Goal: Task Accomplishment & Management: Manage account settings

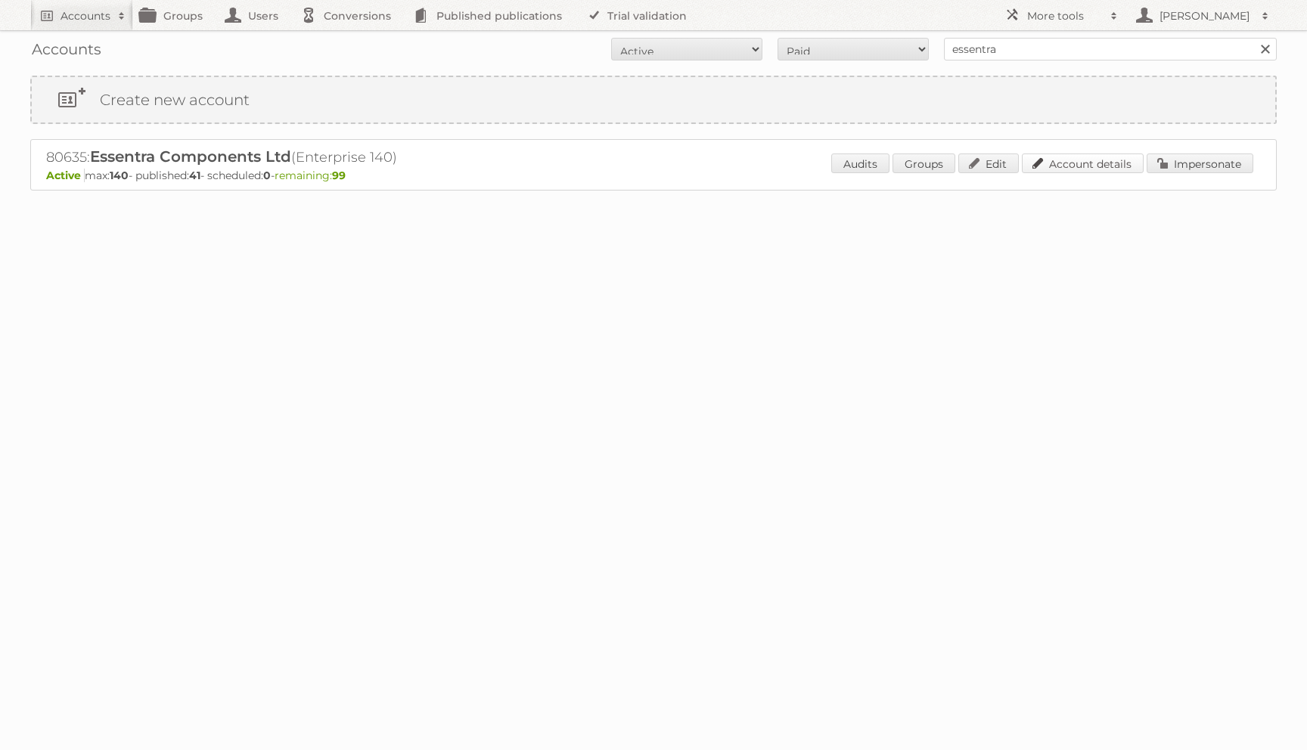
click at [1096, 163] on link "Account details" at bounding box center [1082, 163] width 122 height 20
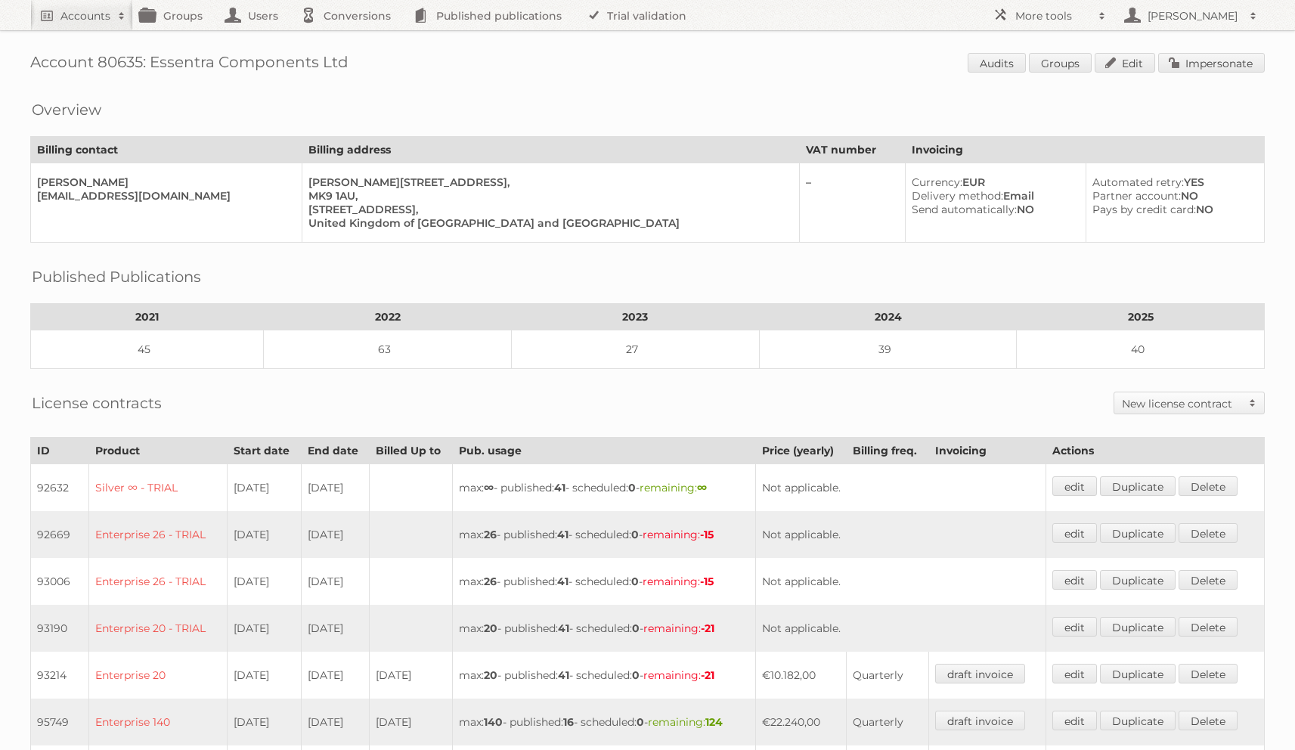
drag, startPoint x: 153, startPoint y: 64, endPoint x: 339, endPoint y: 64, distance: 186.0
click at [339, 64] on h1 "Account 80635: Essentra Components Ltd Audits Groups Edit Impersonate" at bounding box center [647, 64] width 1235 height 23
drag, startPoint x: 101, startPoint y: 60, endPoint x: 419, endPoint y: 68, distance: 318.4
click at [419, 68] on h1 "Account 80635: Essentra Components Ltd Audits Groups Edit Impersonate" at bounding box center [647, 64] width 1235 height 23
copy h1 "80635: Essentra Components Ltd"
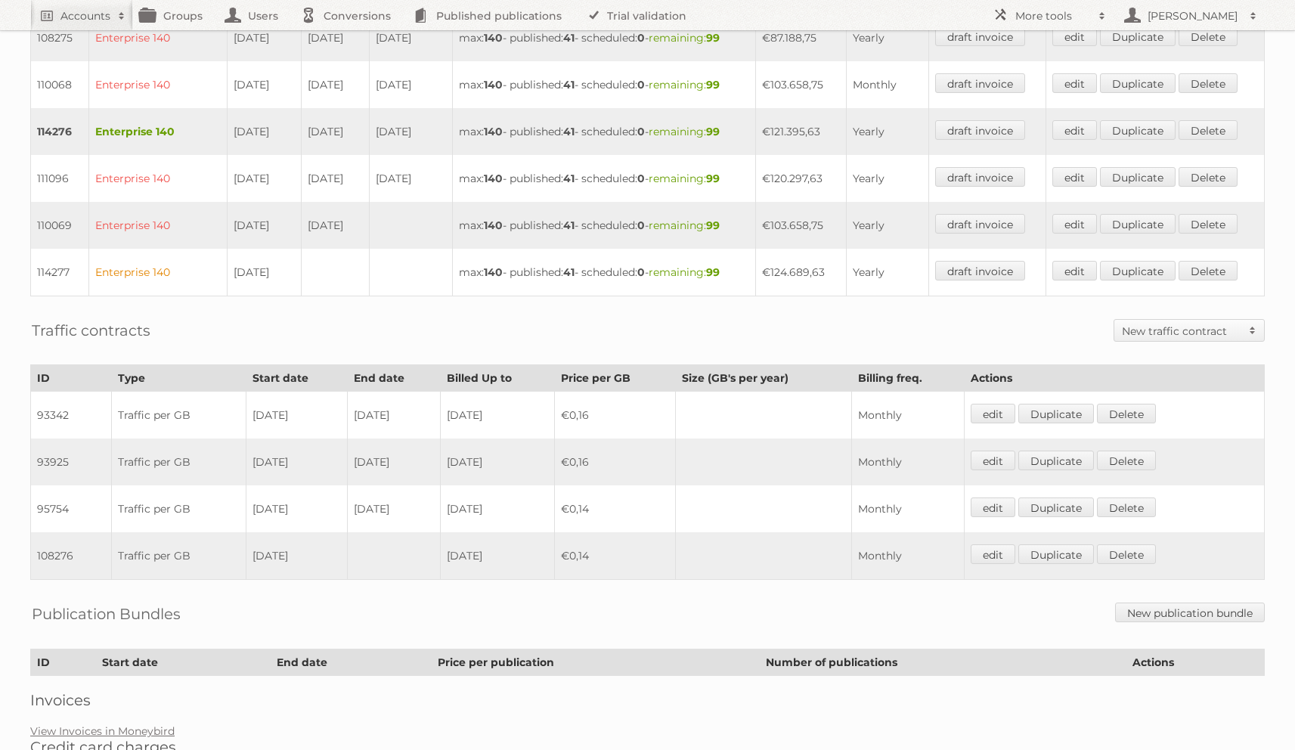
scroll to position [842, 0]
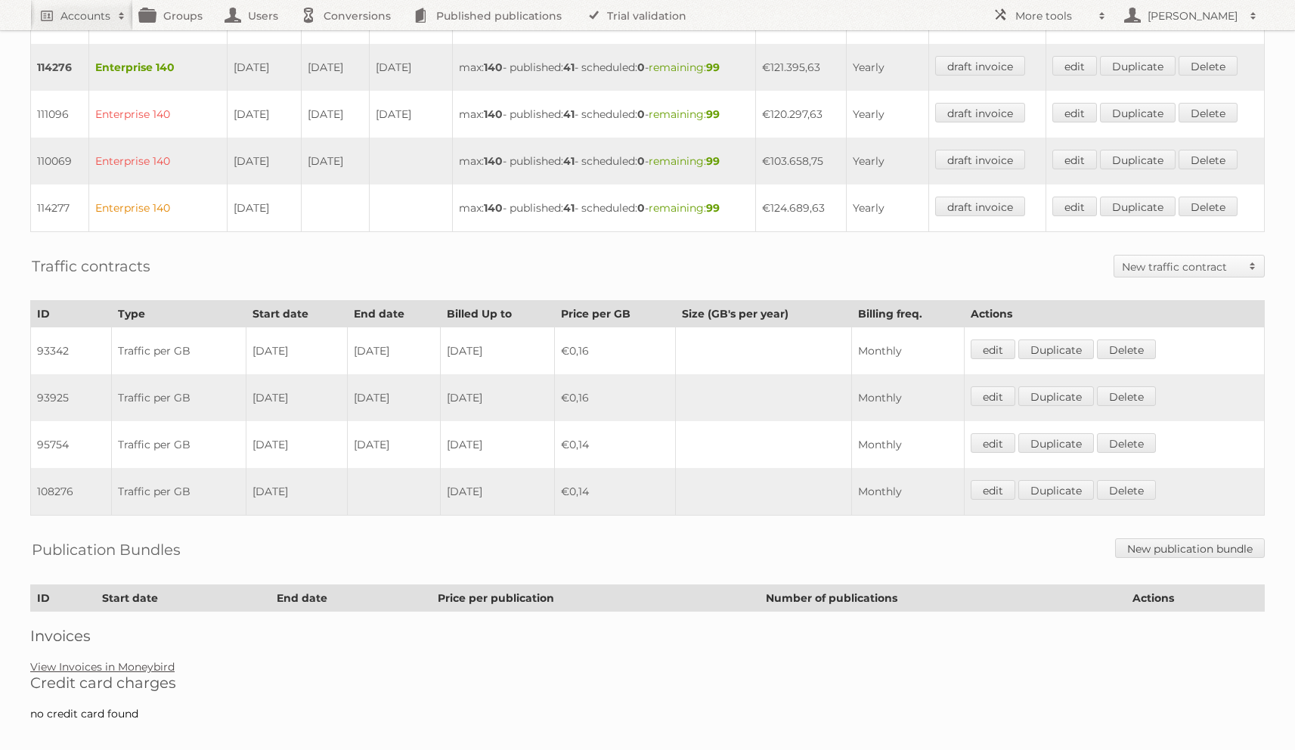
click at [141, 660] on link "View Invoices in Moneybird" at bounding box center [102, 667] width 144 height 14
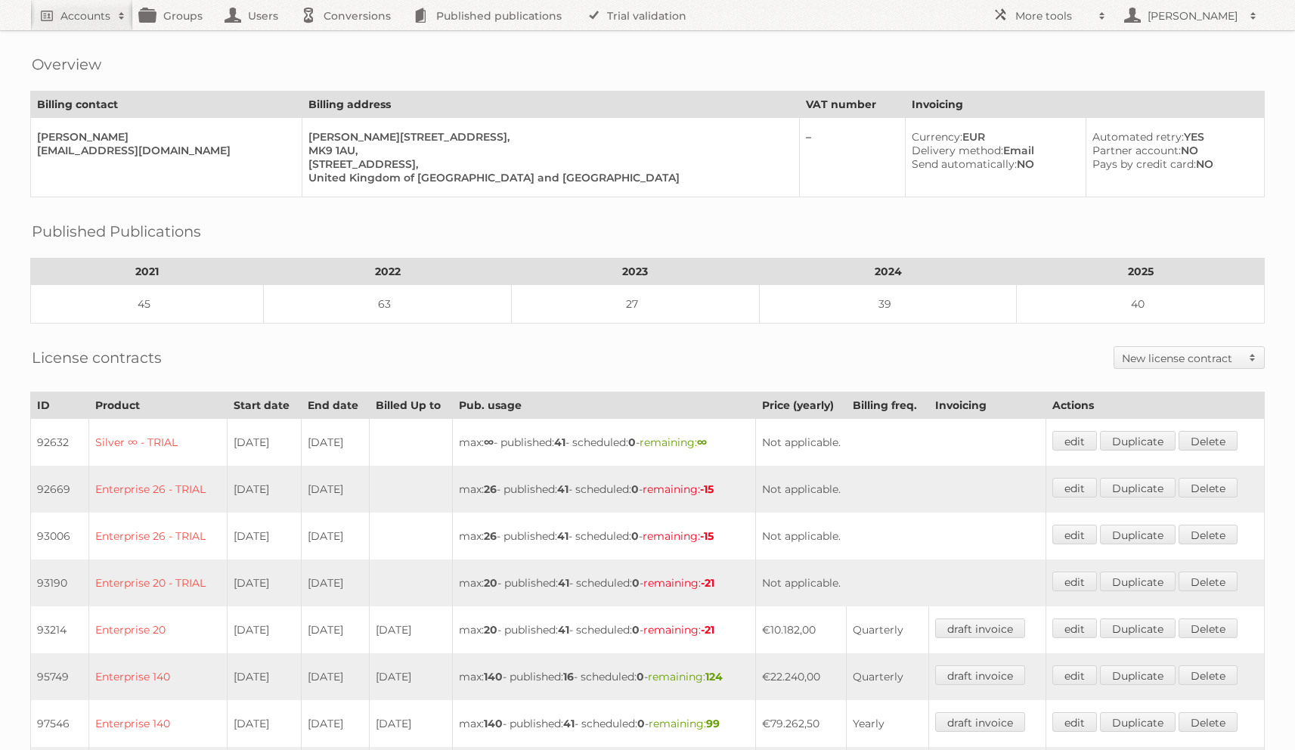
scroll to position [0, 0]
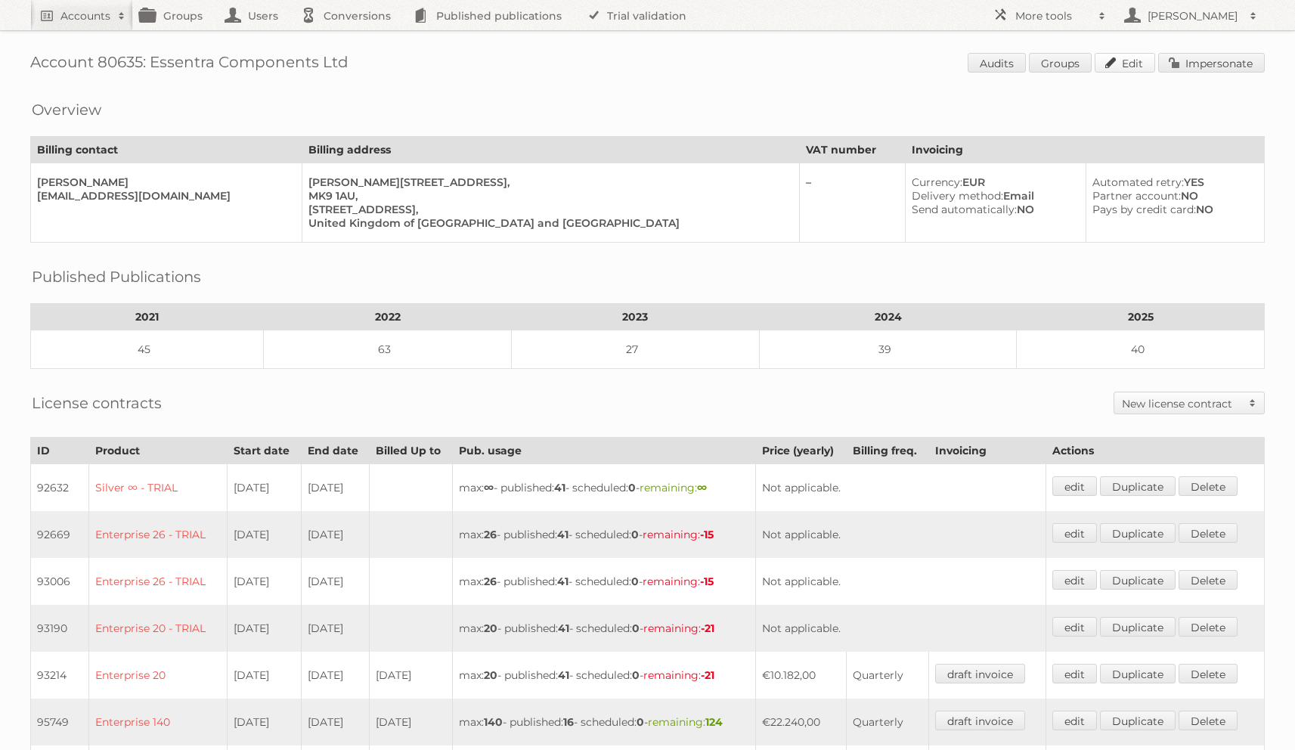
click at [1116, 57] on link "Edit" at bounding box center [1125, 63] width 60 height 20
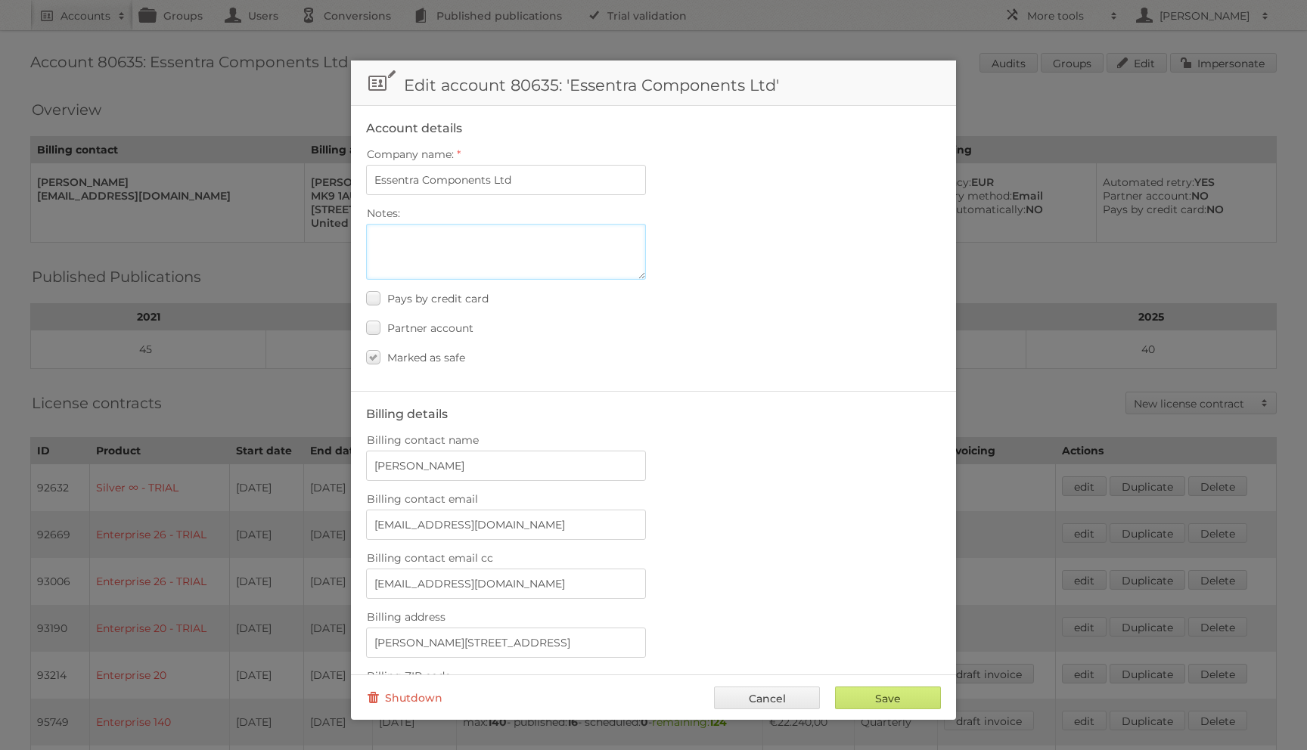
click at [446, 243] on textarea "Notes:" at bounding box center [506, 252] width 280 height 56
type textarea "Autobilling"
click at [779, 702] on link "Cancel" at bounding box center [767, 698] width 106 height 23
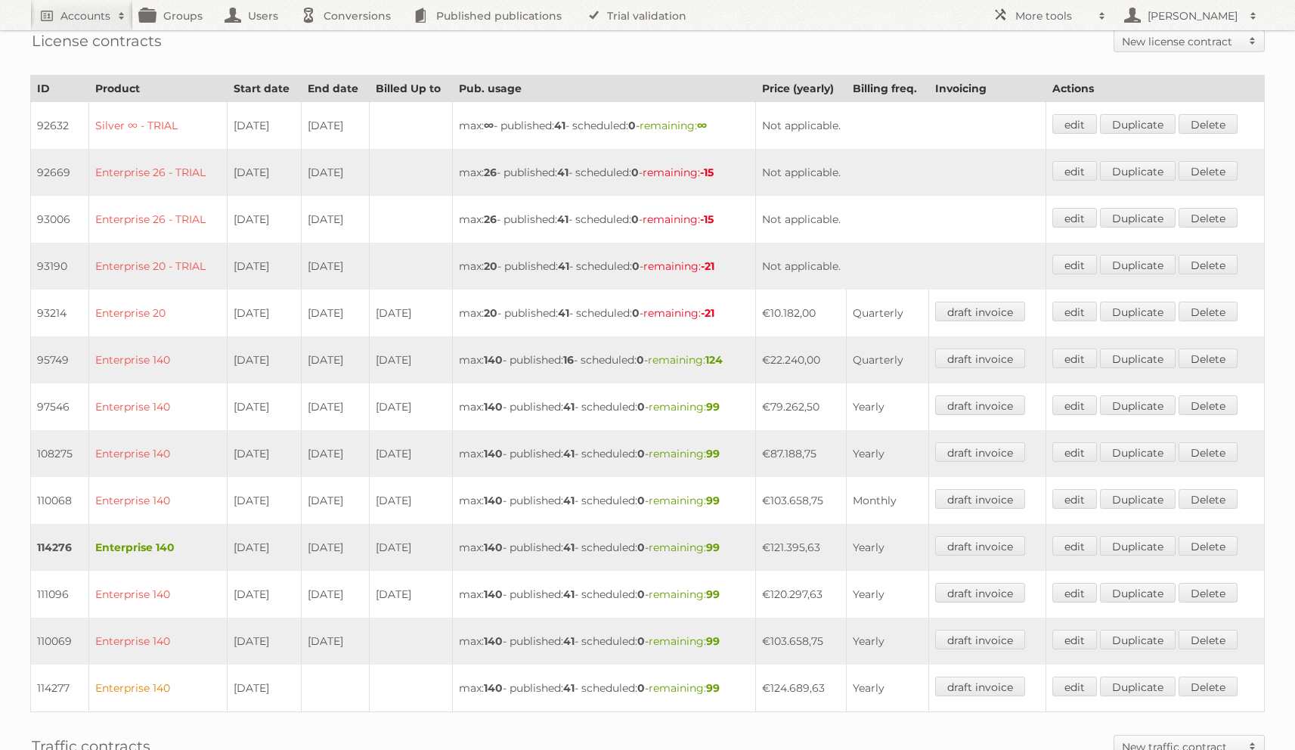
scroll to position [362, 0]
click at [57, 534] on td "114276" at bounding box center [60, 547] width 58 height 47
copy td "114276"
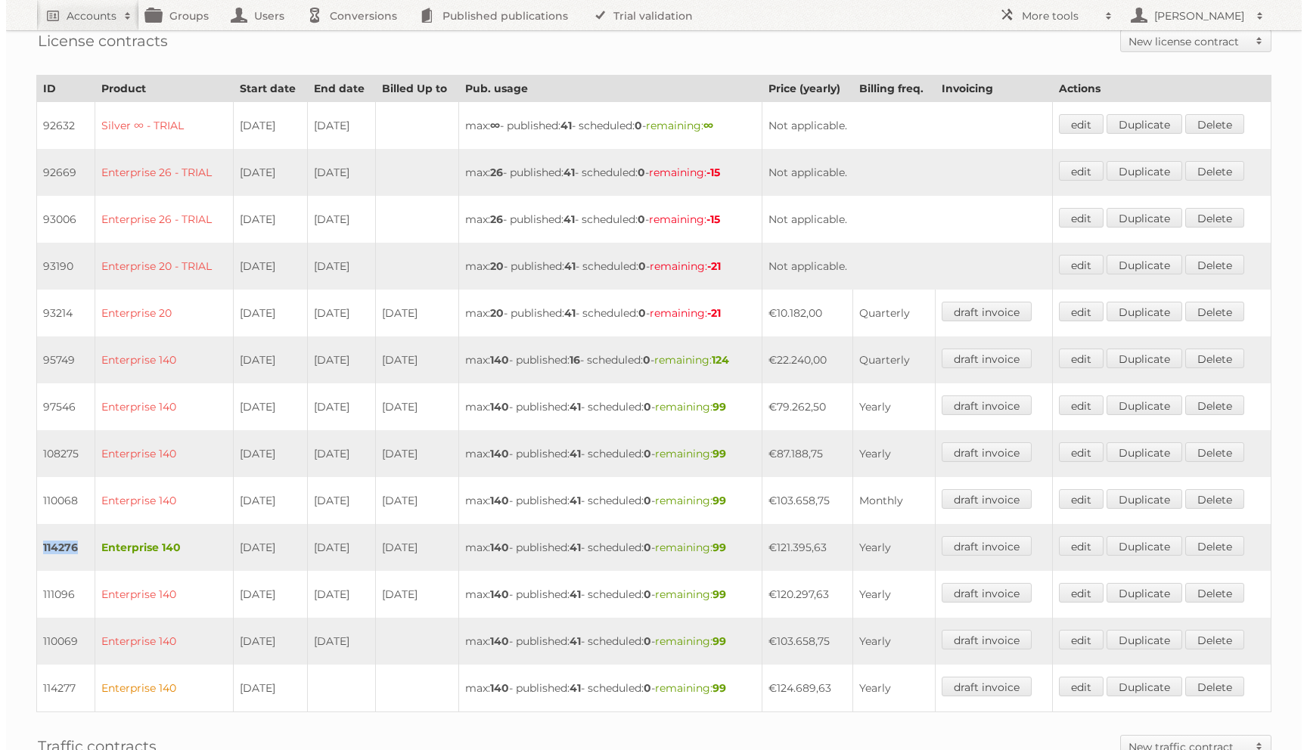
scroll to position [0, 0]
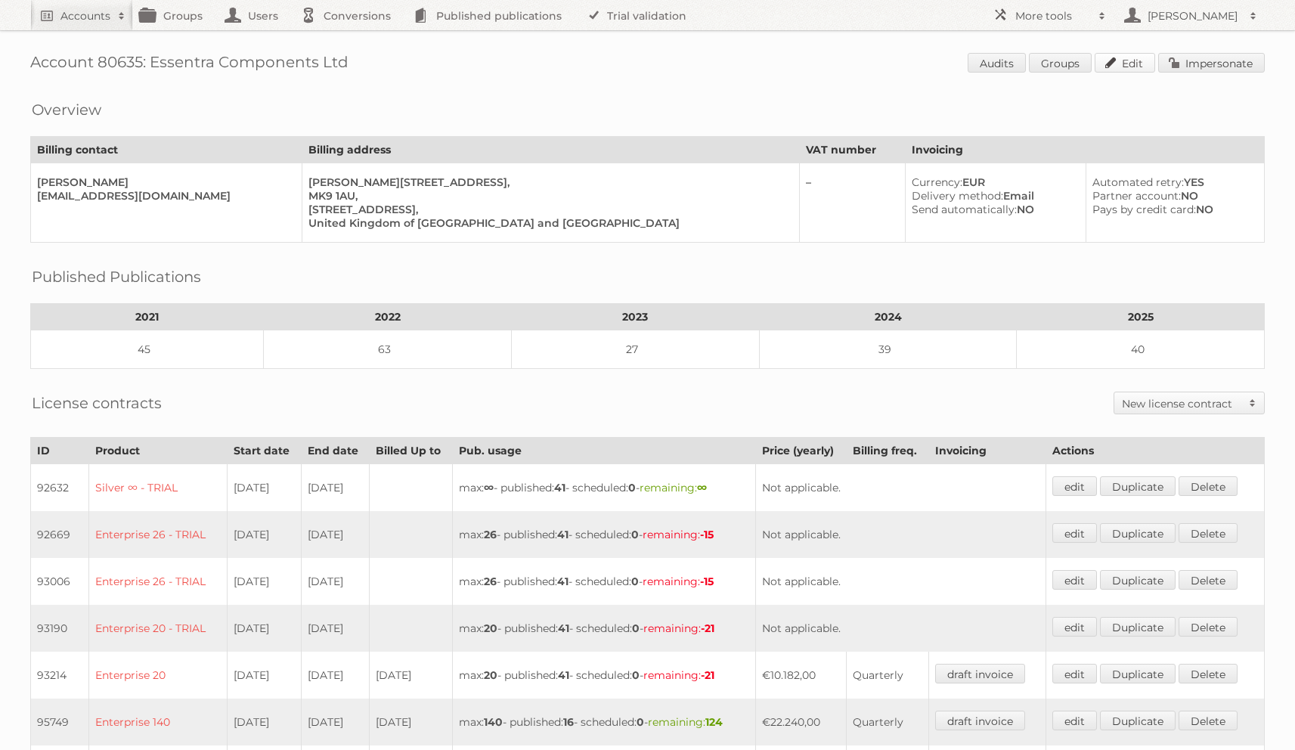
click at [1108, 64] on link "Edit" at bounding box center [1125, 63] width 60 height 20
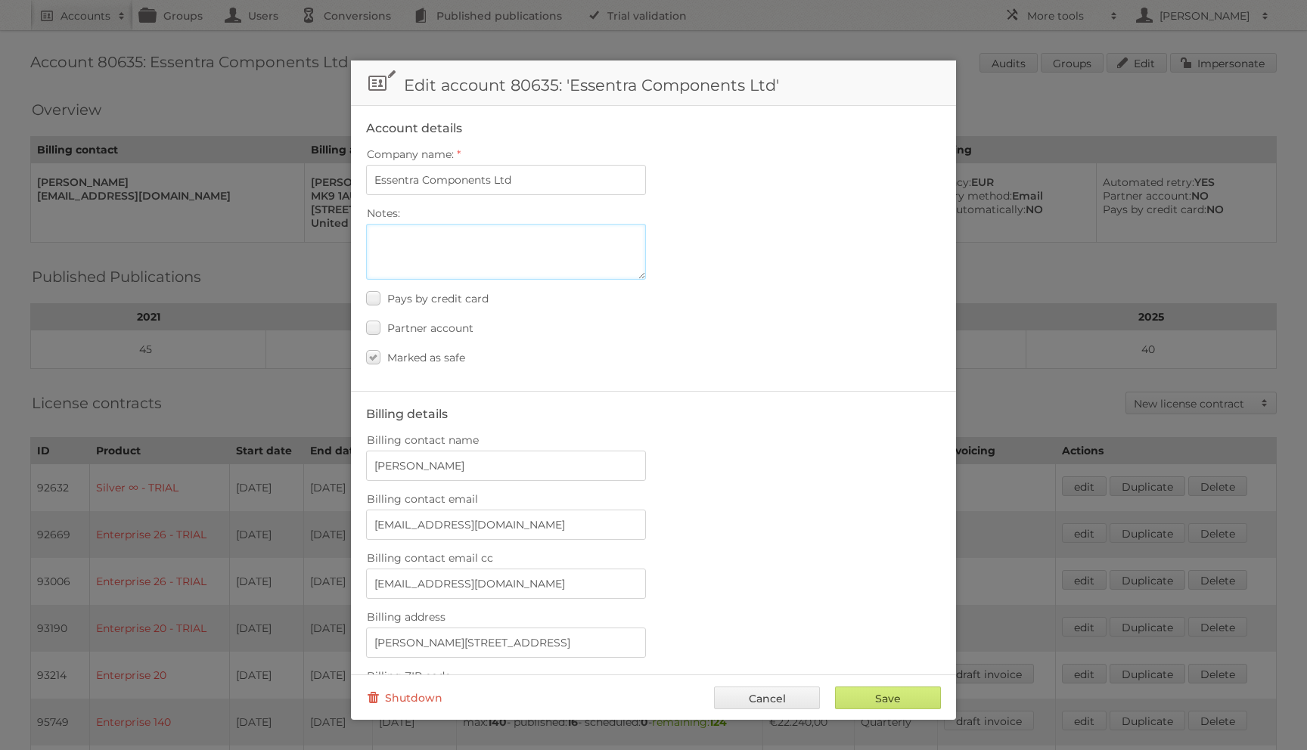
click at [563, 251] on textarea "Notes:" at bounding box center [506, 252] width 280 height 56
paste textarea "114276"
paste textarea "https://app.asana.com/1/11178336824504/project/16322427644831/task/121130043741…"
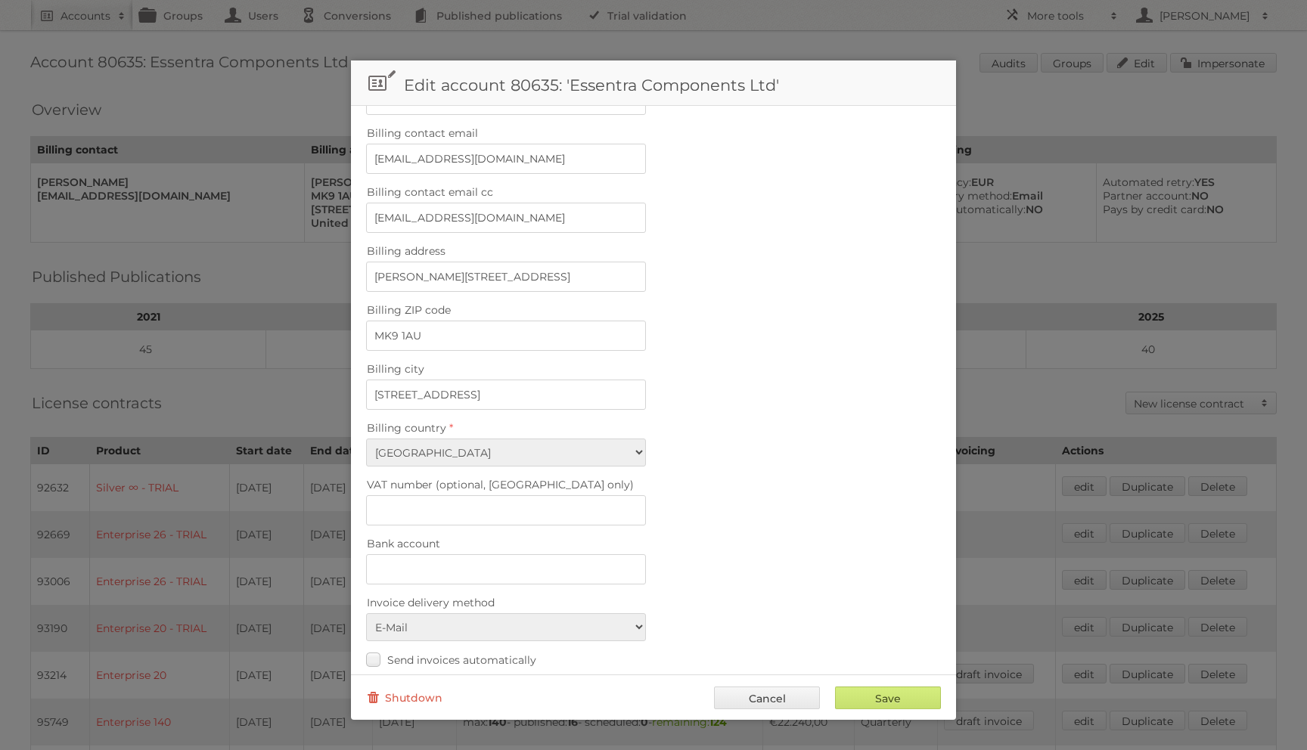
scroll to position [454, 0]
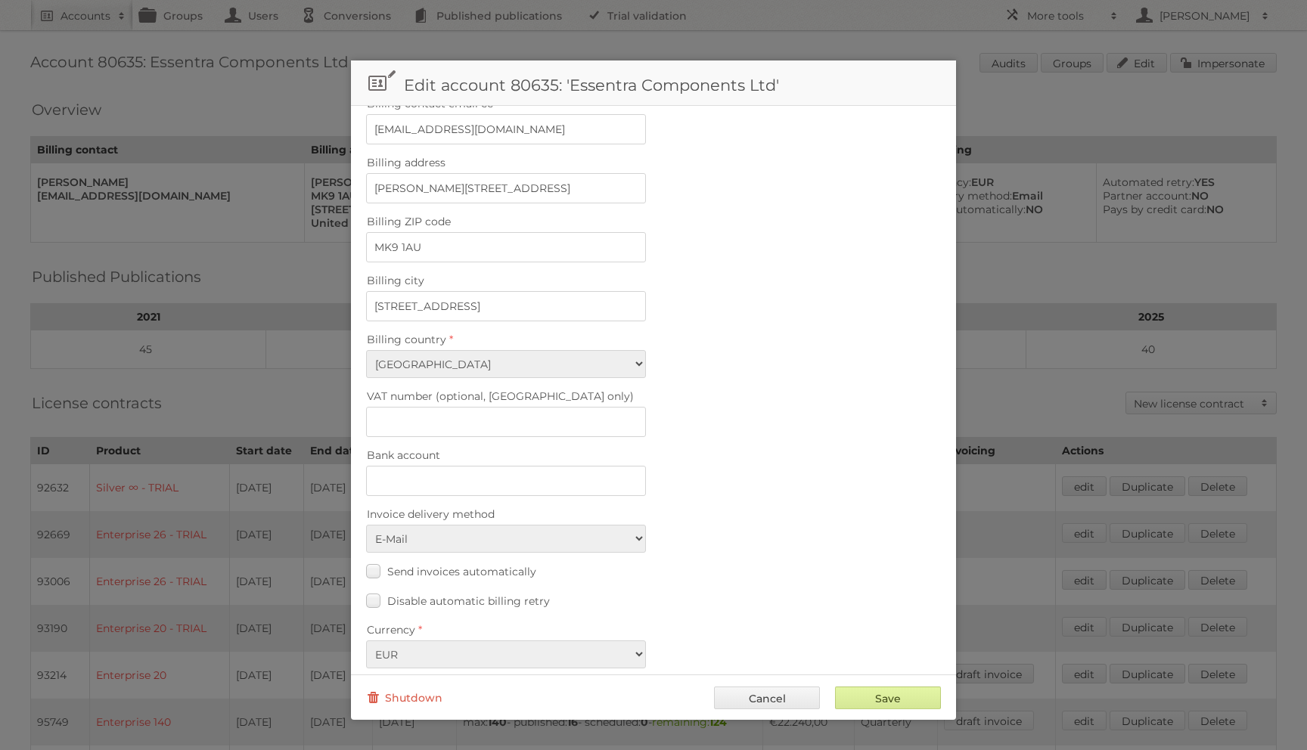
type textarea "[Contract 114276] Auto-billing is disabled to add the recurring services onto t…"
click at [852, 697] on input "Save" at bounding box center [888, 698] width 106 height 23
type input "..."
